Goal: Contribute content: Add original content to the website for others to see

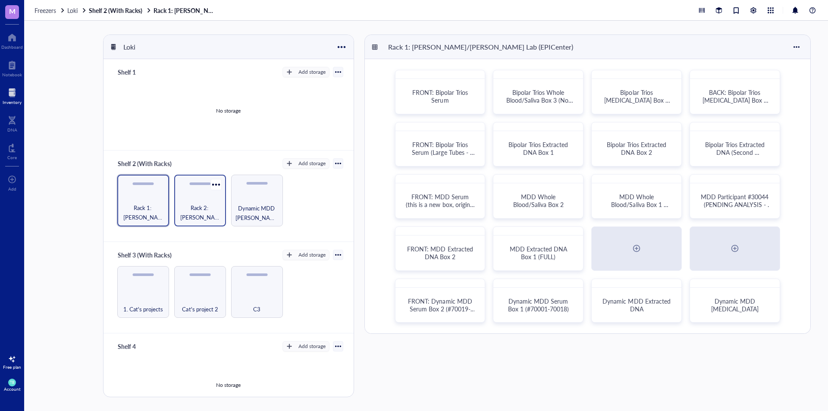
click at [198, 199] on div "Rack 2: [PERSON_NAME]/[PERSON_NAME] Lab (EPICenter)" at bounding box center [200, 201] width 52 height 52
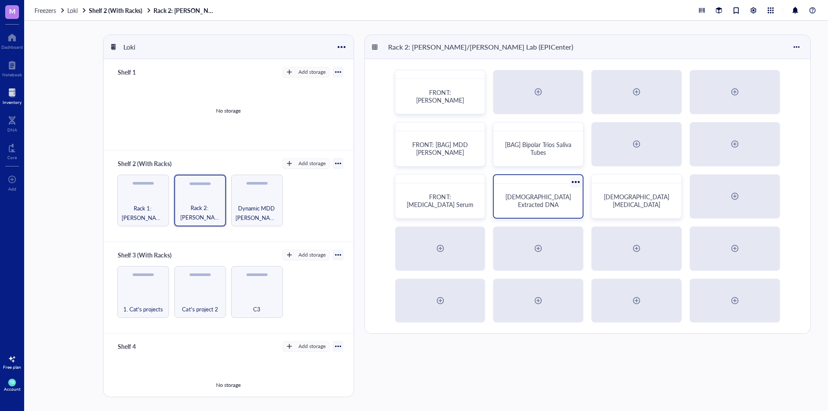
click at [551, 204] on div "[DEMOGRAPHIC_DATA] Extracted DNA" at bounding box center [538, 201] width 68 height 16
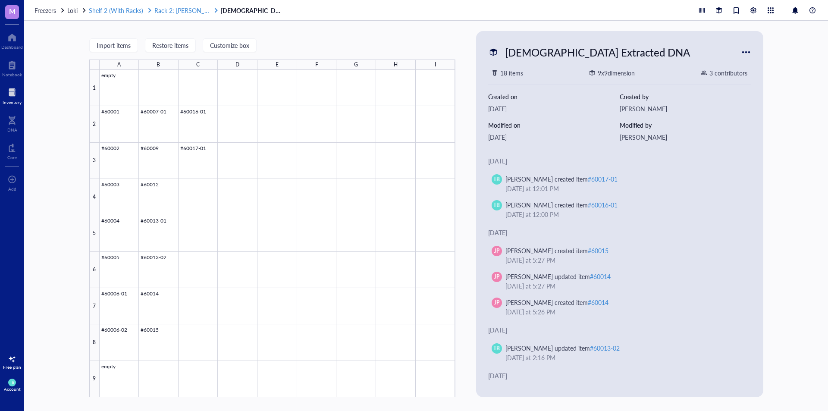
click at [176, 11] on span "Rack 2: [PERSON_NAME]/[PERSON_NAME] Lab (EPICenter)" at bounding box center [235, 10] width 162 height 9
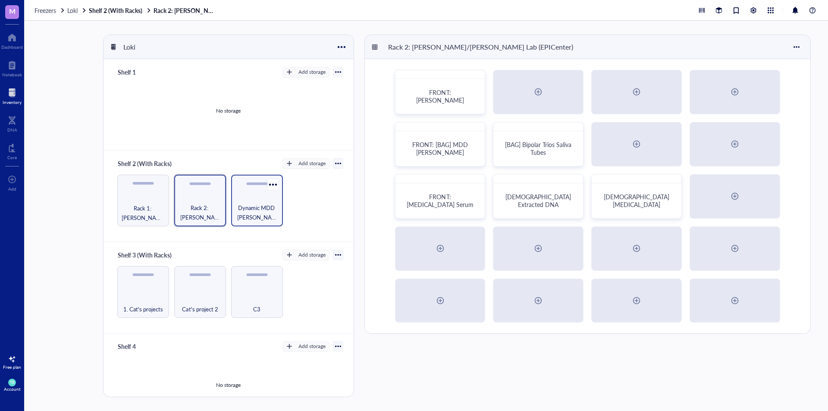
click at [273, 201] on div "Dynamic MDD [PERSON_NAME] Boxes (to the right of the racks)" at bounding box center [257, 201] width 52 height 52
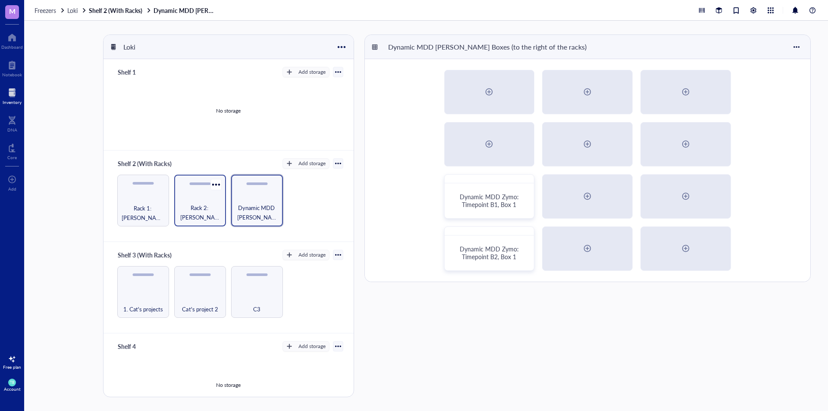
click at [197, 200] on div "Rack 2: [PERSON_NAME]/[PERSON_NAME] Lab (EPICenter)" at bounding box center [200, 201] width 52 height 52
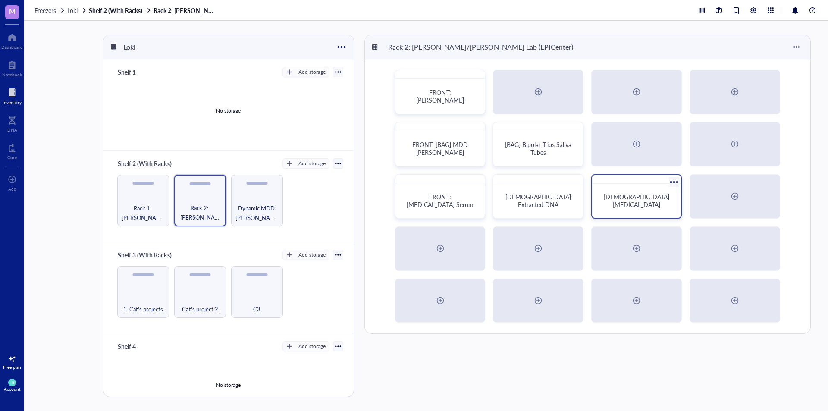
click at [620, 201] on span "[DEMOGRAPHIC_DATA] [MEDICAL_DATA]" at bounding box center [637, 200] width 67 height 16
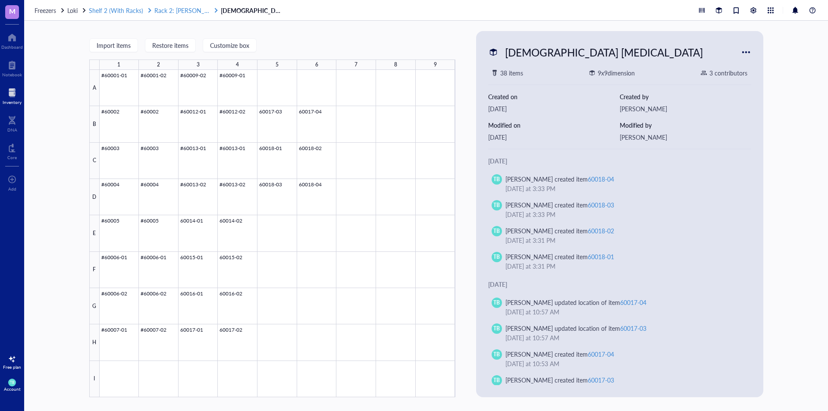
click at [179, 11] on span "Rack 2: [PERSON_NAME]/[PERSON_NAME] Lab (EPICenter)" at bounding box center [235, 10] width 162 height 9
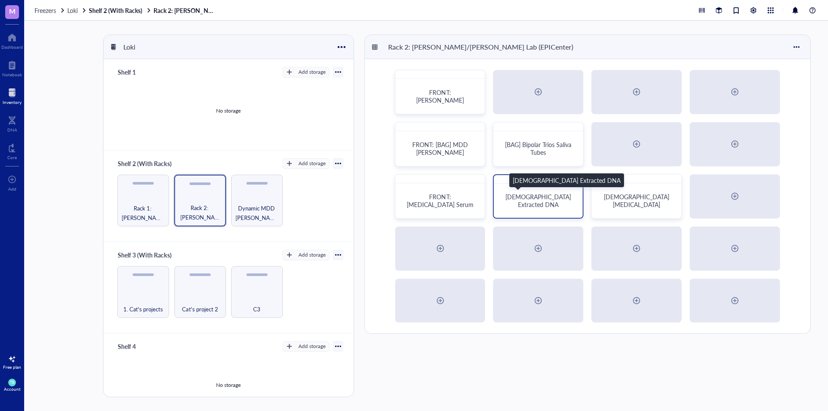
click at [517, 200] on span "[DEMOGRAPHIC_DATA] Extracted DNA" at bounding box center [539, 200] width 67 height 16
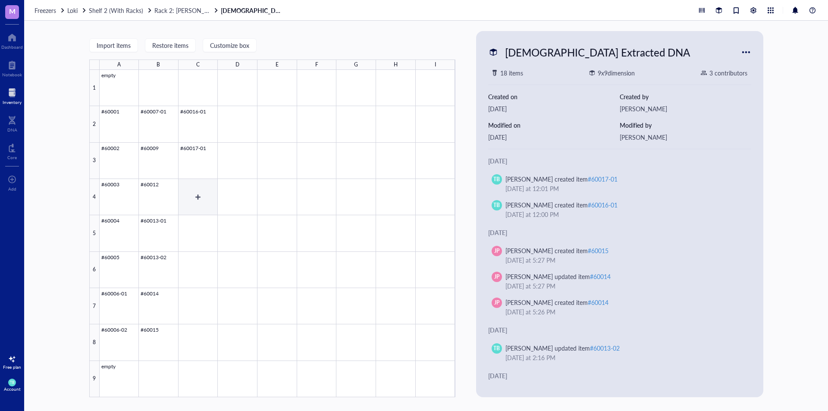
click at [198, 193] on div at bounding box center [278, 233] width 356 height 327
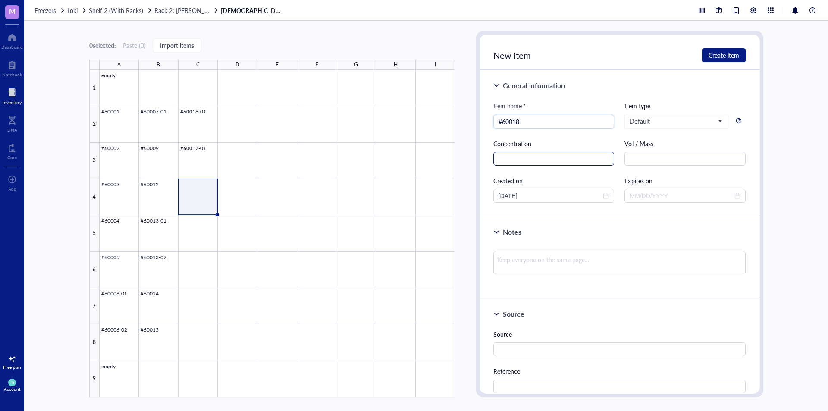
type input "#60018"
click at [554, 158] on input "text" at bounding box center [554, 159] width 121 height 14
click at [665, 159] on input "text" at bounding box center [685, 159] width 121 height 14
type input "99 uL"
click at [204, 160] on div at bounding box center [278, 233] width 356 height 327
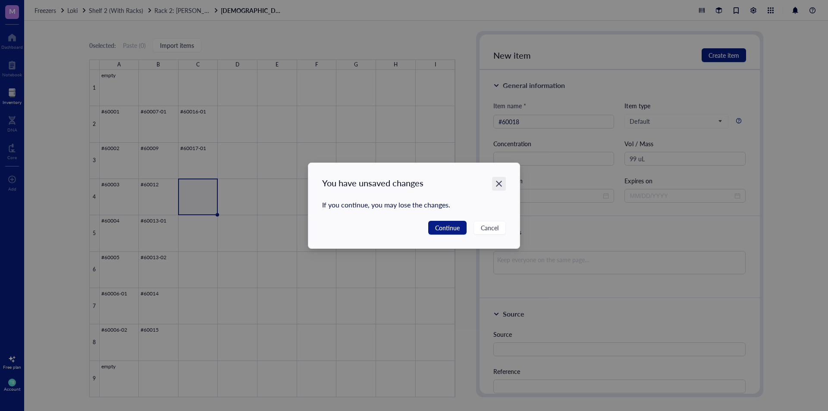
click at [498, 184] on icon "Close" at bounding box center [499, 183] width 8 height 8
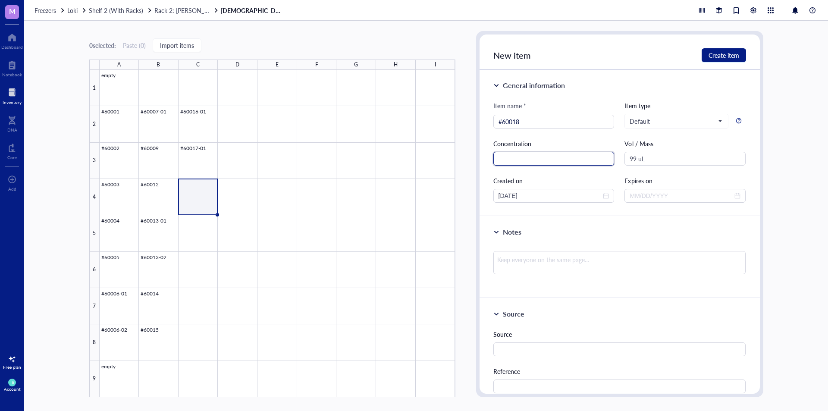
click at [541, 159] on input "text" at bounding box center [554, 159] width 121 height 14
type input "33.46 ng/uL"
click at [723, 53] on span "Create item" at bounding box center [724, 55] width 31 height 7
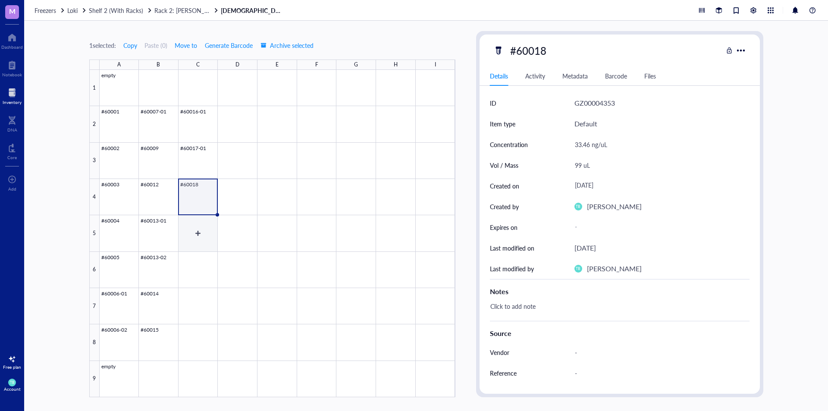
click at [202, 224] on div at bounding box center [278, 233] width 356 height 327
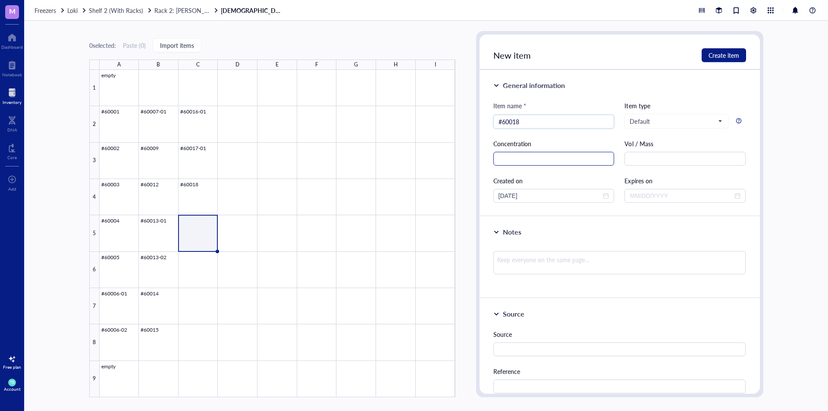
type input "#60018"
click at [558, 160] on input "text" at bounding box center [554, 159] width 121 height 14
type input "30.93 ng/uL"
click at [692, 155] on input "text" at bounding box center [685, 159] width 121 height 14
type input "99 uL"
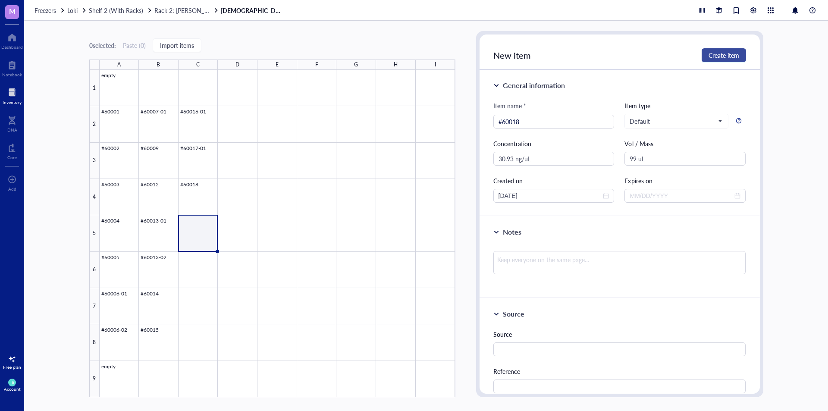
click at [704, 53] on button "Create item" at bounding box center [724, 55] width 44 height 14
click at [192, 132] on div at bounding box center [278, 233] width 356 height 327
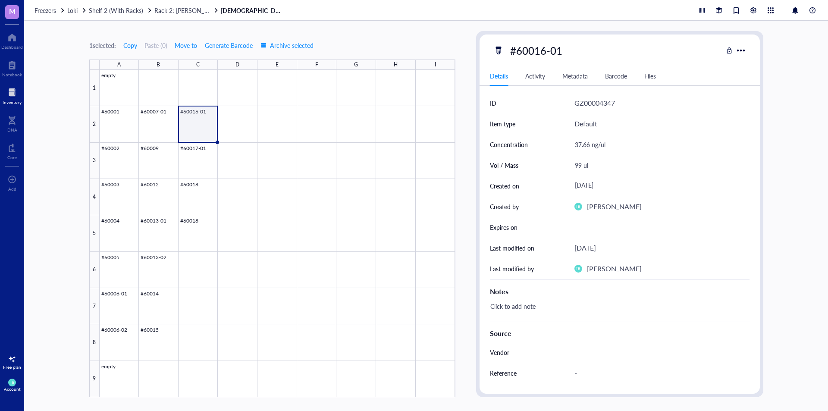
click at [193, 148] on div at bounding box center [278, 233] width 356 height 327
click at [191, 184] on div at bounding box center [278, 233] width 356 height 327
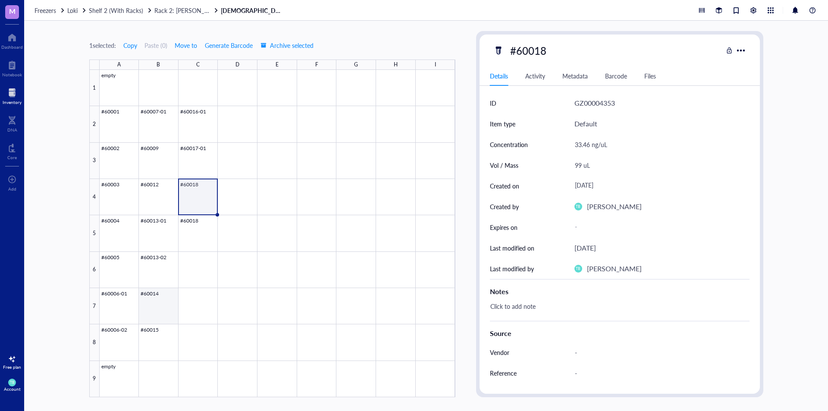
click at [174, 311] on div at bounding box center [278, 233] width 356 height 327
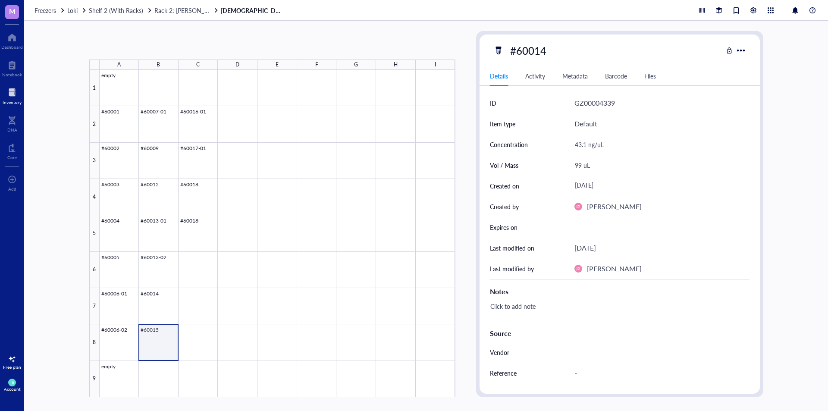
click at [168, 330] on div at bounding box center [278, 233] width 356 height 327
click at [204, 130] on div at bounding box center [278, 233] width 356 height 327
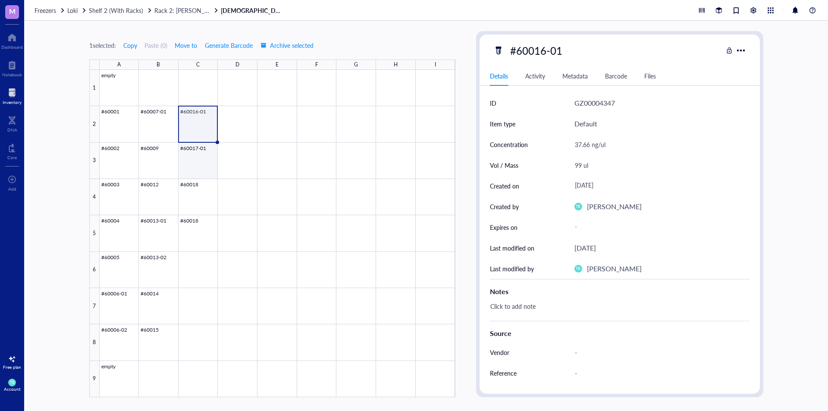
click at [206, 149] on div at bounding box center [278, 233] width 356 height 327
click at [203, 200] on div at bounding box center [278, 233] width 356 height 327
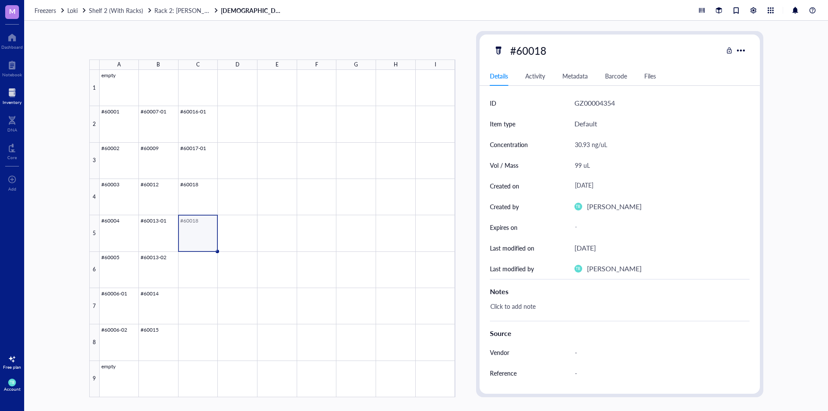
click at [204, 221] on div at bounding box center [278, 233] width 356 height 327
click at [199, 184] on div at bounding box center [278, 233] width 356 height 327
click at [208, 224] on div at bounding box center [278, 233] width 356 height 327
click at [200, 191] on div at bounding box center [278, 233] width 356 height 327
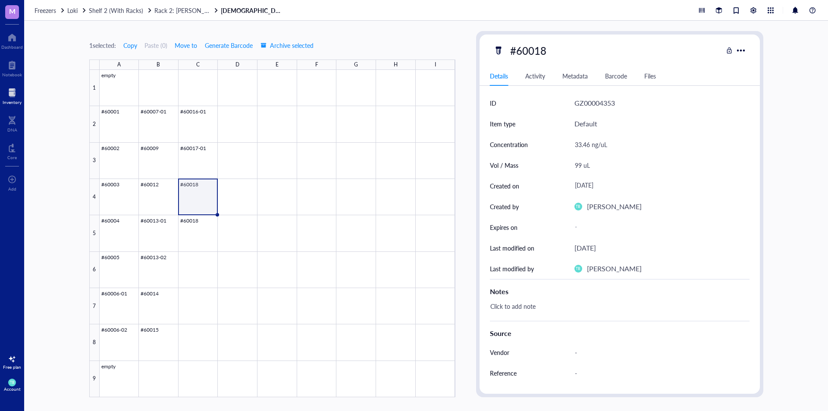
click at [202, 224] on div at bounding box center [278, 233] width 356 height 327
click at [206, 186] on div at bounding box center [278, 233] width 356 height 327
click at [173, 199] on div at bounding box center [278, 233] width 356 height 327
click at [195, 189] on div at bounding box center [278, 233] width 356 height 327
click at [196, 222] on div at bounding box center [278, 233] width 356 height 327
